Goal: Check status: Check status

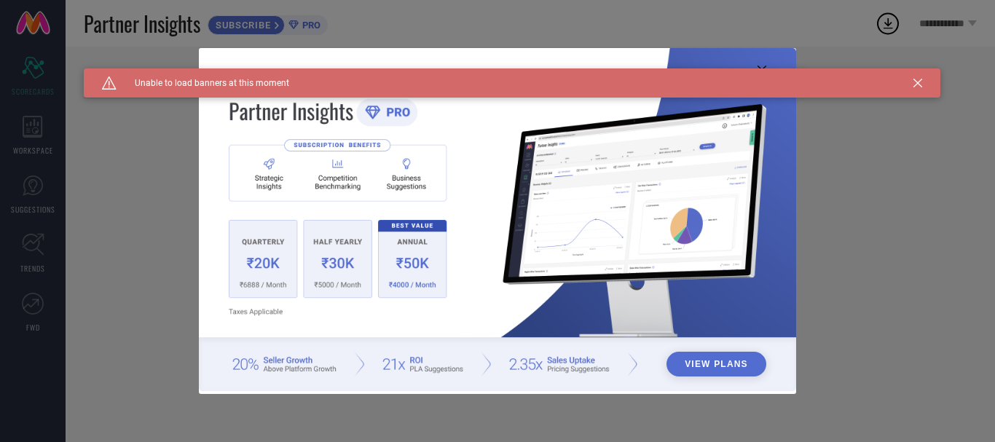
type input "Women-Sarees"
click at [764, 76] on div "Caution Created with Sketch. Unable to load banners at this moment" at bounding box center [512, 82] width 856 height 29
click at [761, 67] on icon at bounding box center [761, 70] width 9 height 9
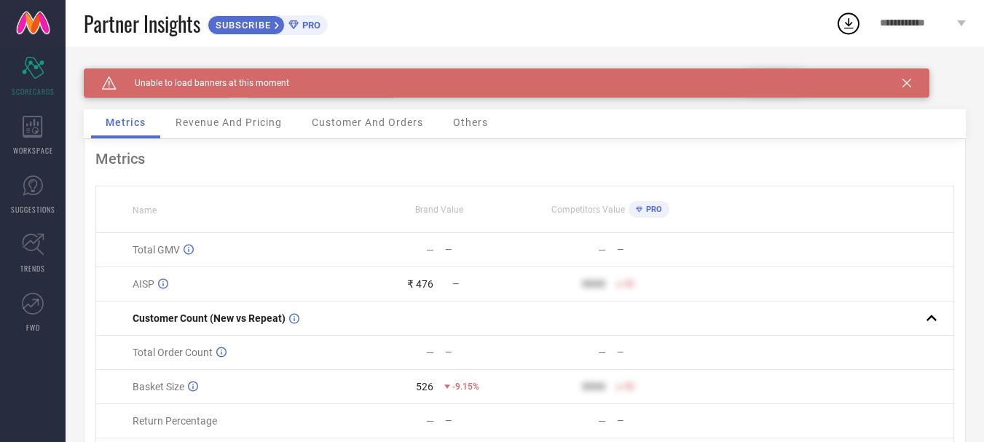
click at [903, 84] on icon at bounding box center [906, 83] width 9 height 9
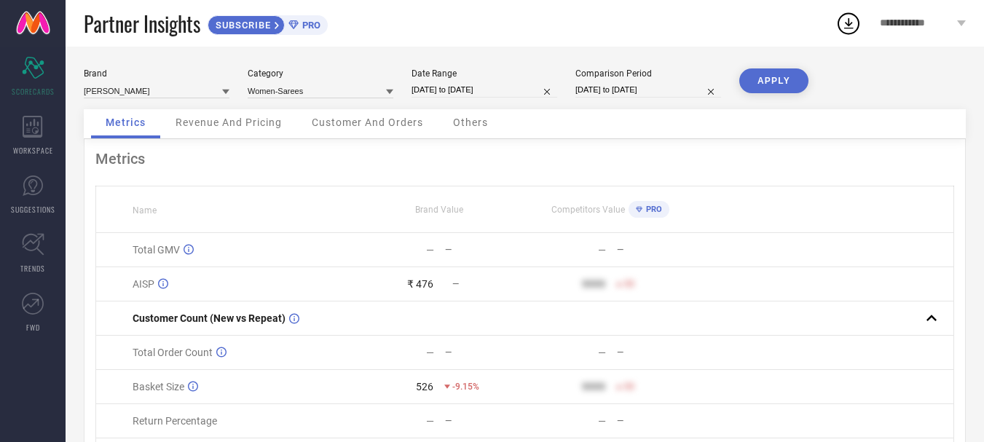
click at [451, 71] on div "Date Range" at bounding box center [484, 73] width 146 height 10
click at [454, 79] on div "Date Range [DATE] to [DATE]" at bounding box center [484, 83] width 146 height 30
select select "8"
select select "2025"
select select "9"
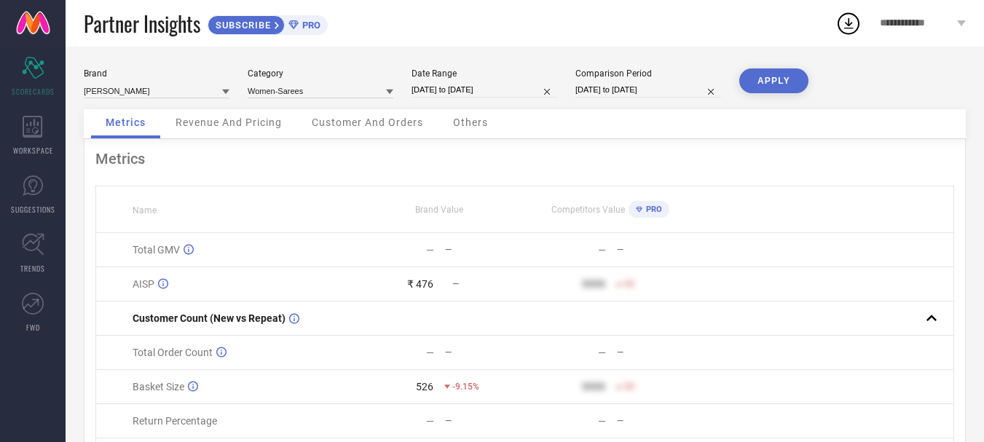
select select "2025"
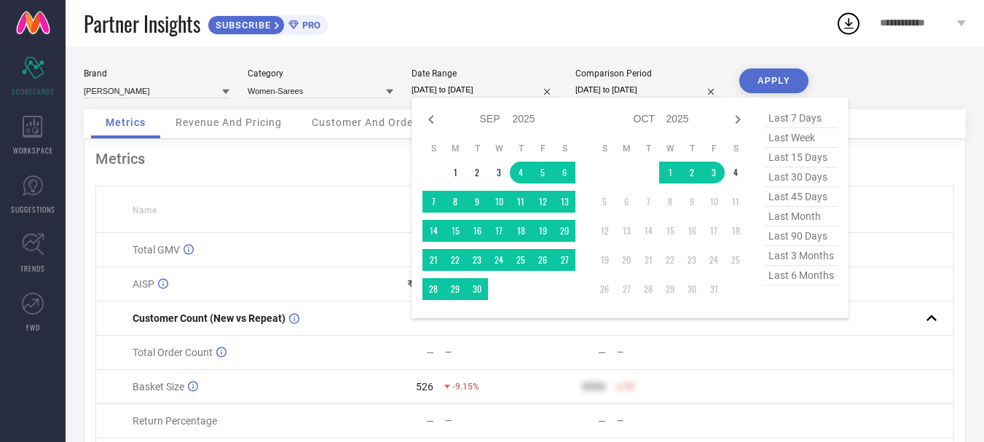
click at [454, 87] on input "[DATE] to [DATE]" at bounding box center [484, 89] width 146 height 15
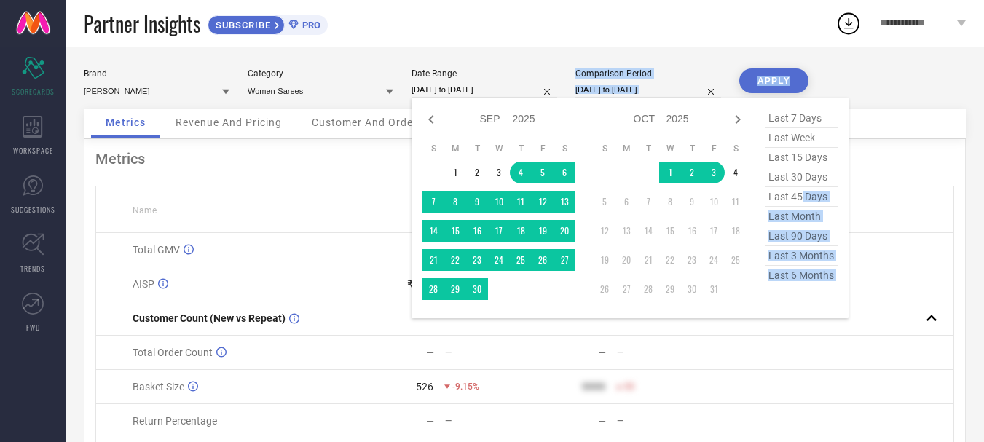
drag, startPoint x: 802, startPoint y: 194, endPoint x: 788, endPoint y: 77, distance: 118.0
click at [788, 77] on div "Brand [PERSON_NAME] Category Women-Sarees Date Range [DATE] to [DATE] Jan Feb M…" at bounding box center [525, 88] width 882 height 41
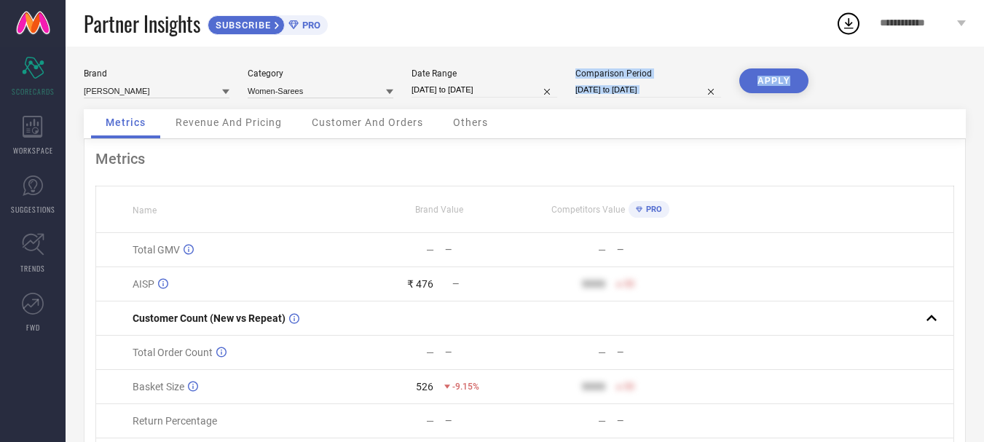
click at [788, 77] on button "APPLY" at bounding box center [773, 80] width 69 height 25
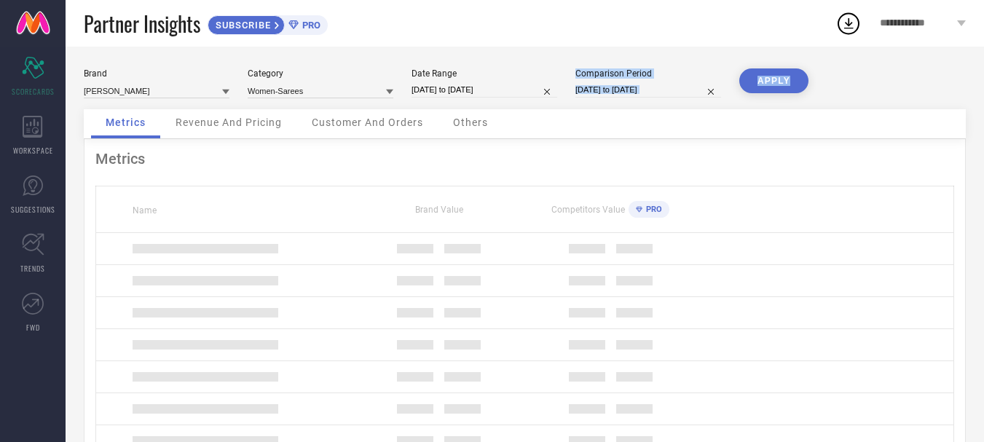
select select "8"
select select "2025"
select select "9"
select select "2025"
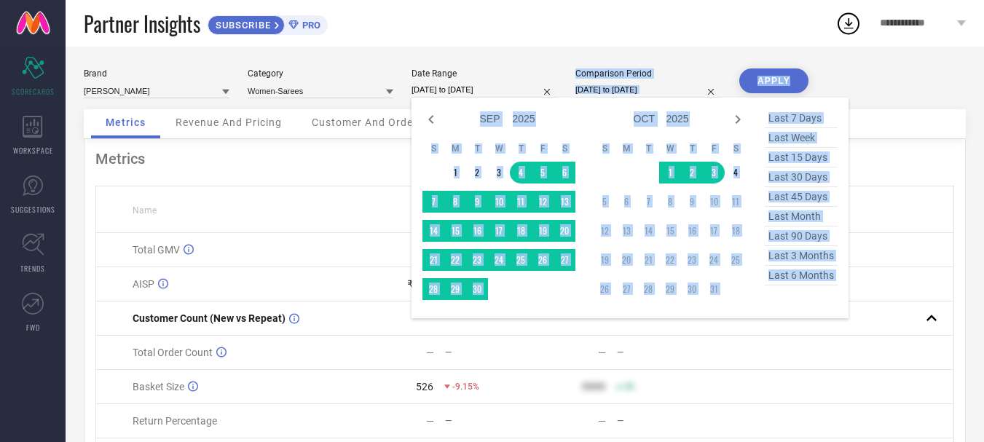
click at [508, 85] on input "[DATE] to [DATE]" at bounding box center [484, 89] width 146 height 15
click at [799, 199] on span "last 45 days" at bounding box center [801, 197] width 73 height 20
type input "[DATE] to [DATE]"
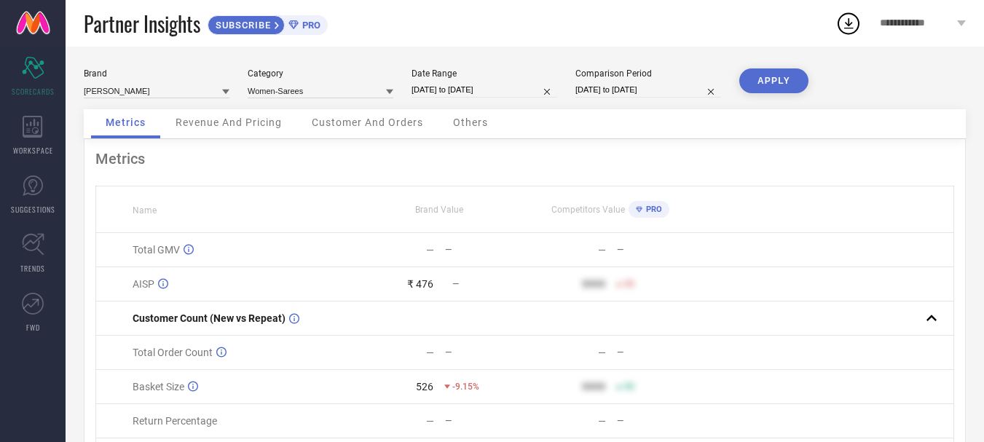
click at [768, 90] on button "APPLY" at bounding box center [773, 80] width 69 height 25
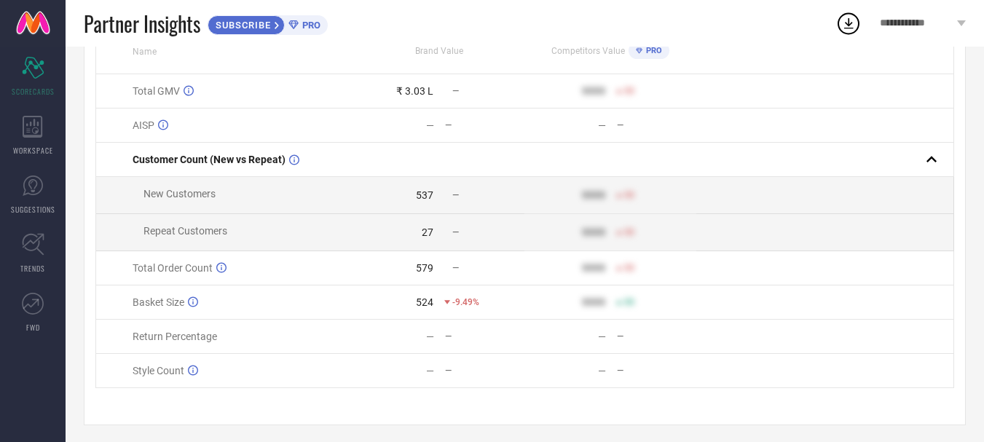
scroll to position [171, 0]
